Goal: Transaction & Acquisition: Subscribe to service/newsletter

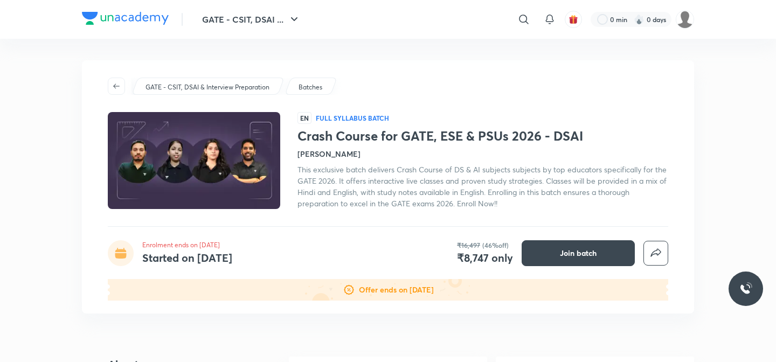
drag, startPoint x: 277, startPoint y: 12, endPoint x: 169, endPoint y: 17, distance: 108.9
click at [169, 17] on div "GATE - CSIT, DSAI ..." at bounding box center [238, 20] width 138 height 22
click at [116, 79] on button "button" at bounding box center [116, 86] width 17 height 17
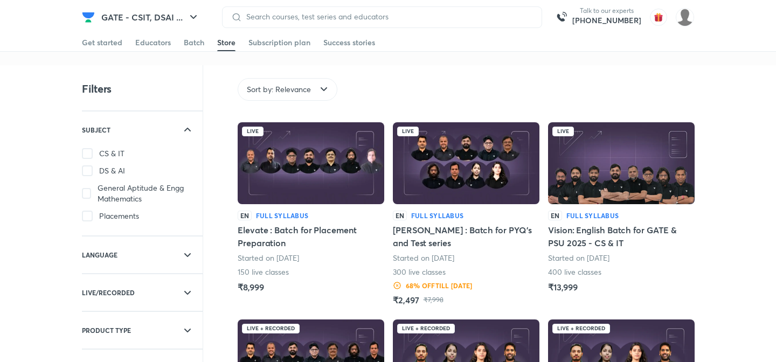
click at [92, 42] on div "Get started" at bounding box center [102, 42] width 40 height 11
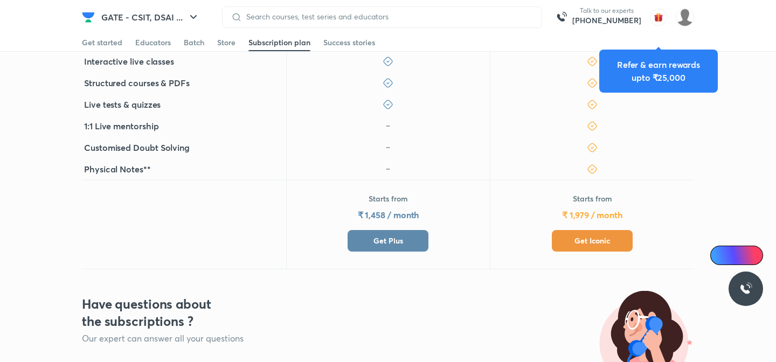
scroll to position [467, 0]
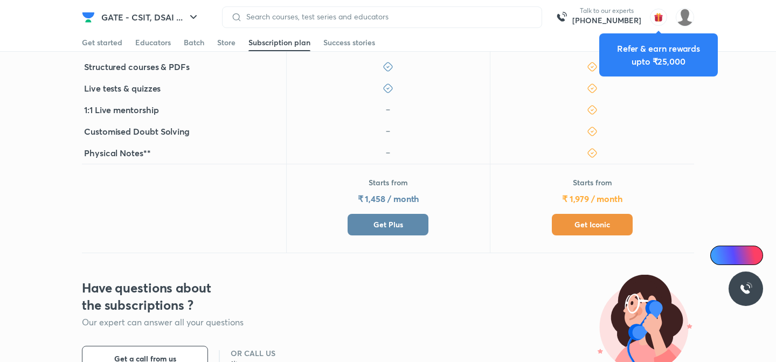
click at [567, 214] on button "Get Iconic" at bounding box center [592, 225] width 81 height 22
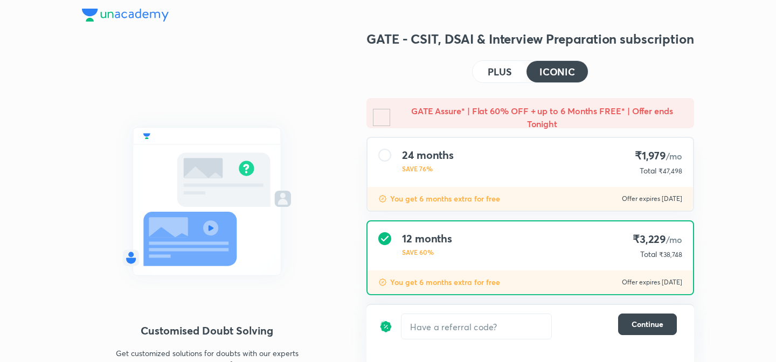
click at [497, 76] on h4 "PLUS" at bounding box center [499, 72] width 24 height 10
